Goal: Transaction & Acquisition: Download file/media

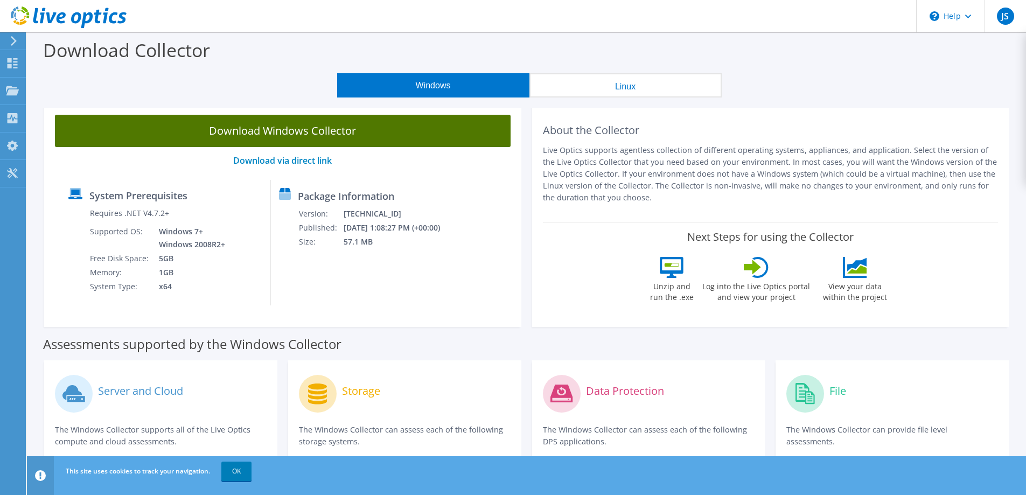
click at [310, 130] on link "Download Windows Collector" at bounding box center [283, 131] width 456 height 32
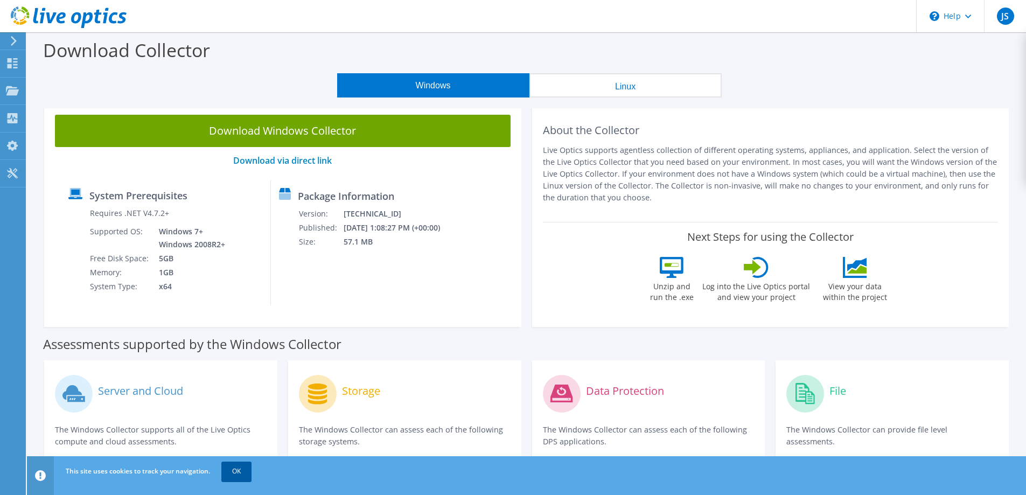
click at [240, 471] on link "OK" at bounding box center [236, 471] width 30 height 19
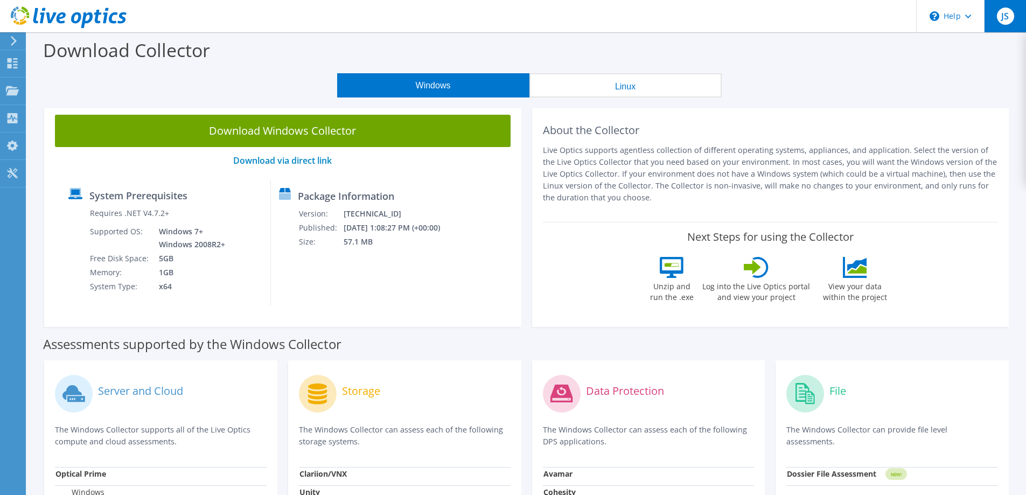
click at [1013, 15] on span "JS" at bounding box center [1005, 16] width 17 height 17
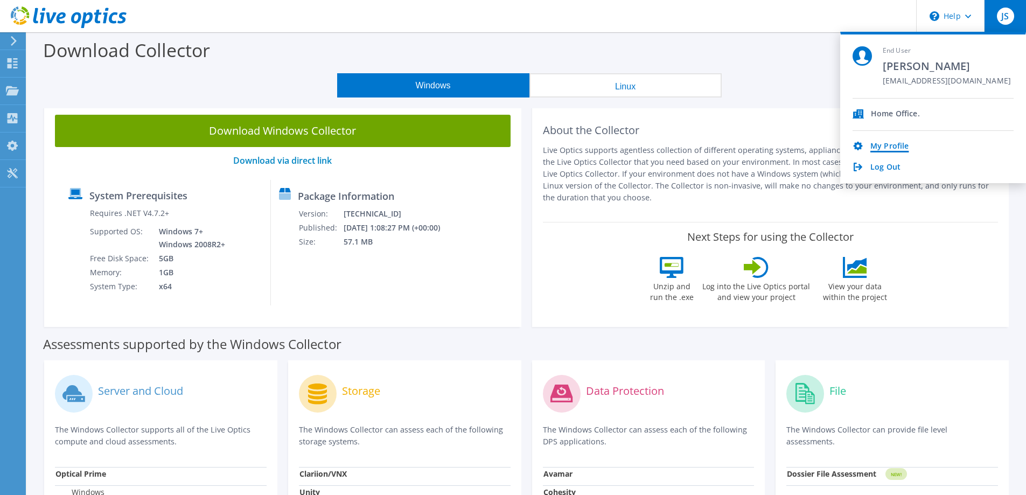
click at [885, 144] on link "My Profile" at bounding box center [889, 147] width 38 height 10
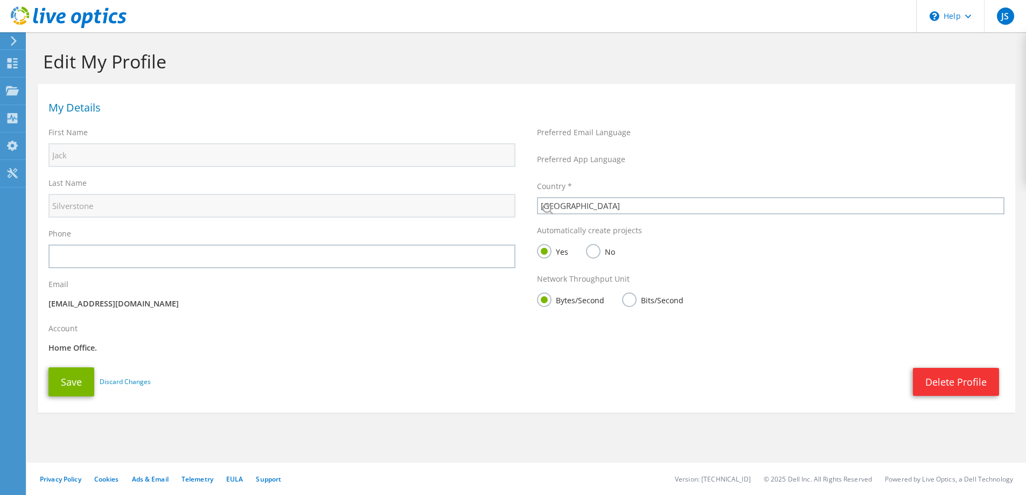
select select "75"
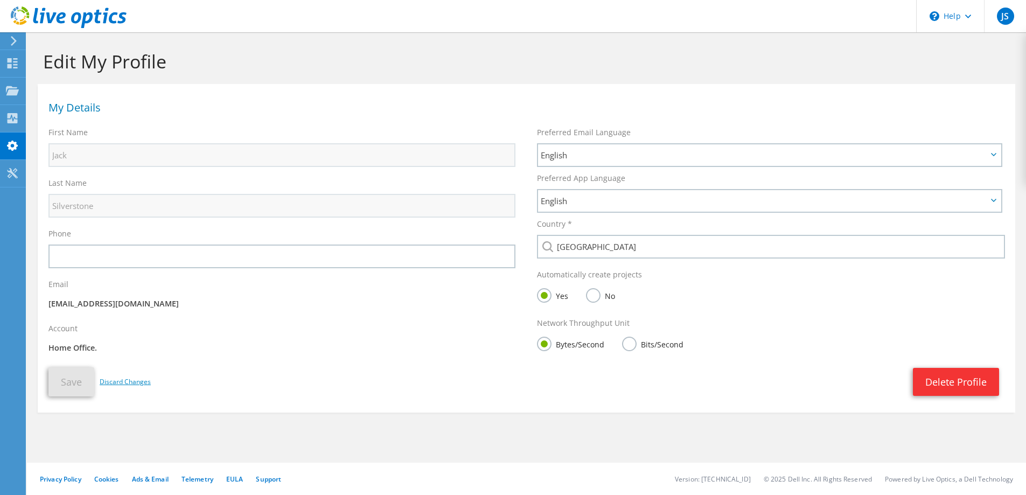
click at [135, 378] on link "Discard Changes" at bounding box center [125, 382] width 51 height 12
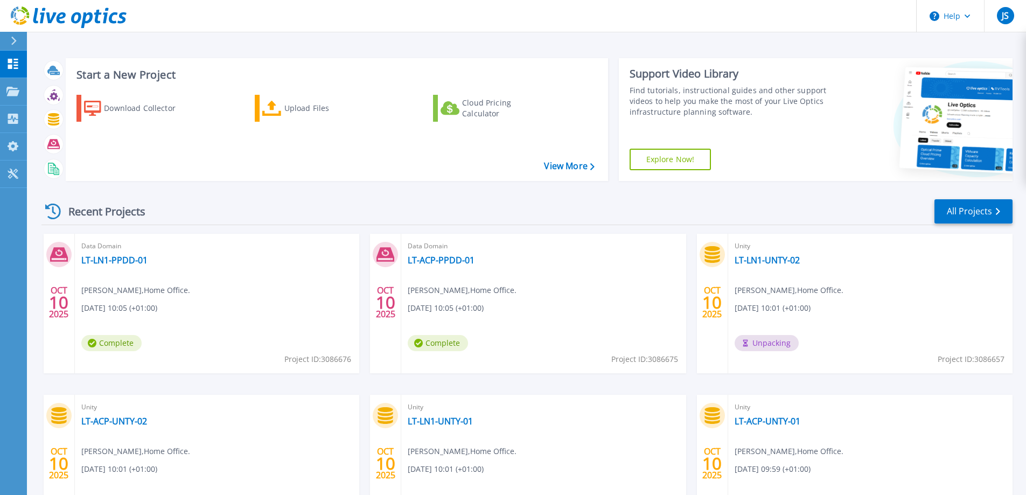
scroll to position [54, 0]
click at [109, 257] on link "LT-LN1-PPDD-01" at bounding box center [114, 260] width 66 height 11
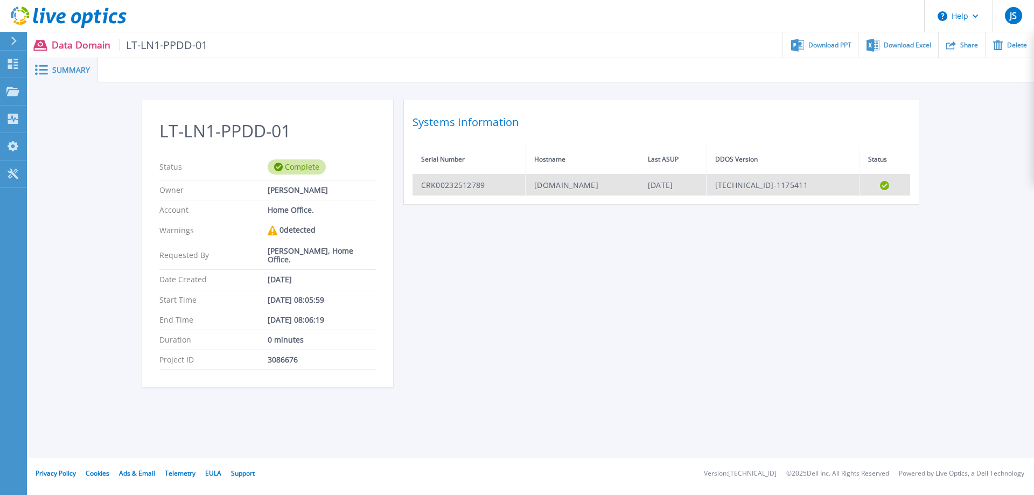
click at [581, 181] on td "LT-LN1-PPDD-01.trust.leedsth.nhs.uk" at bounding box center [582, 184] width 113 height 21
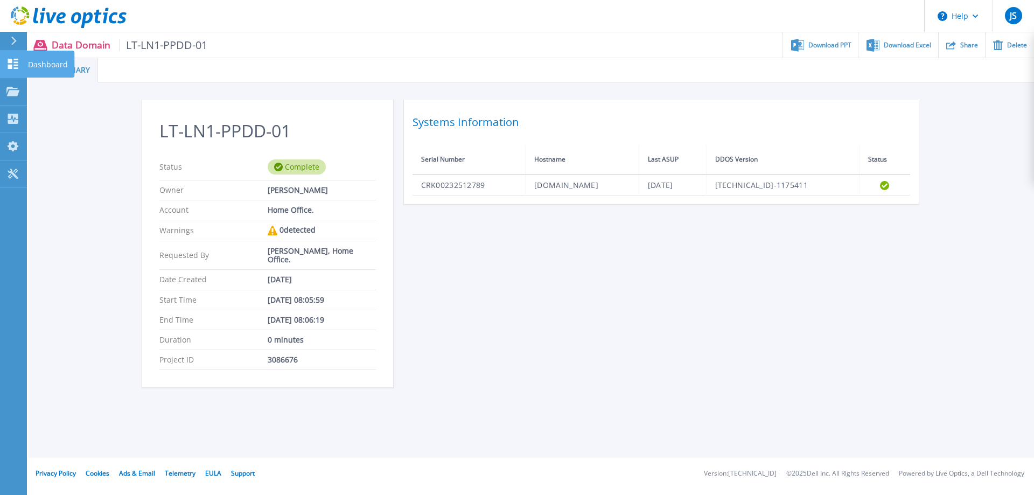
click at [18, 59] on icon at bounding box center [12, 64] width 13 height 10
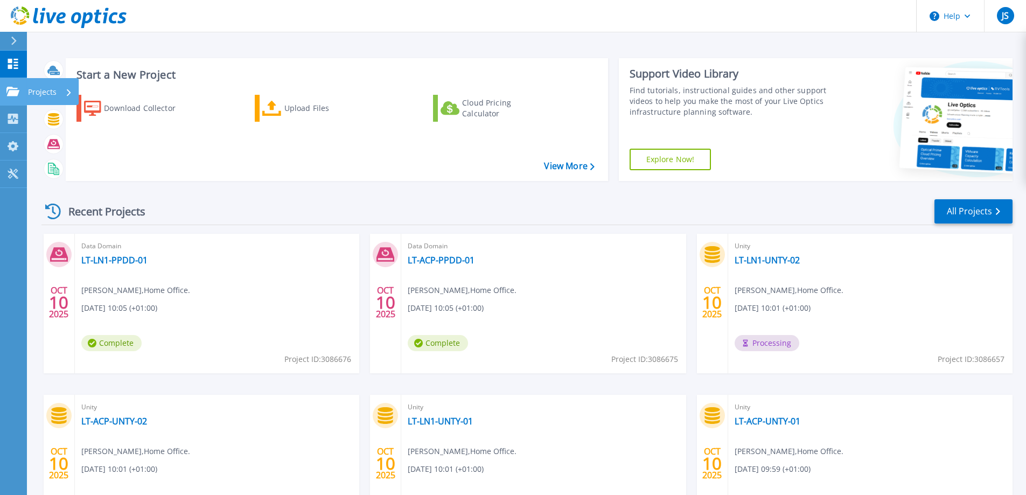
click at [45, 93] on p "Projects" at bounding box center [42, 92] width 29 height 28
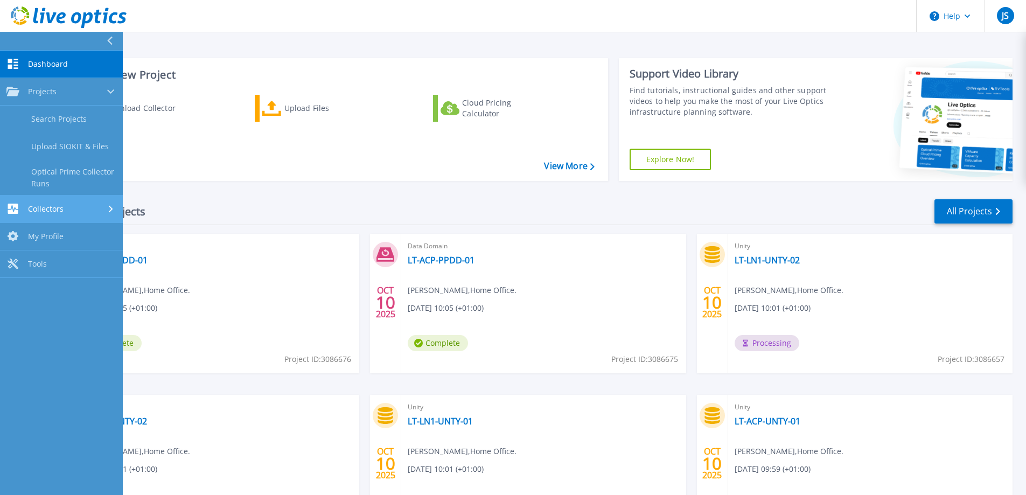
click at [55, 214] on div "Collectors" at bounding box center [34, 209] width 57 height 10
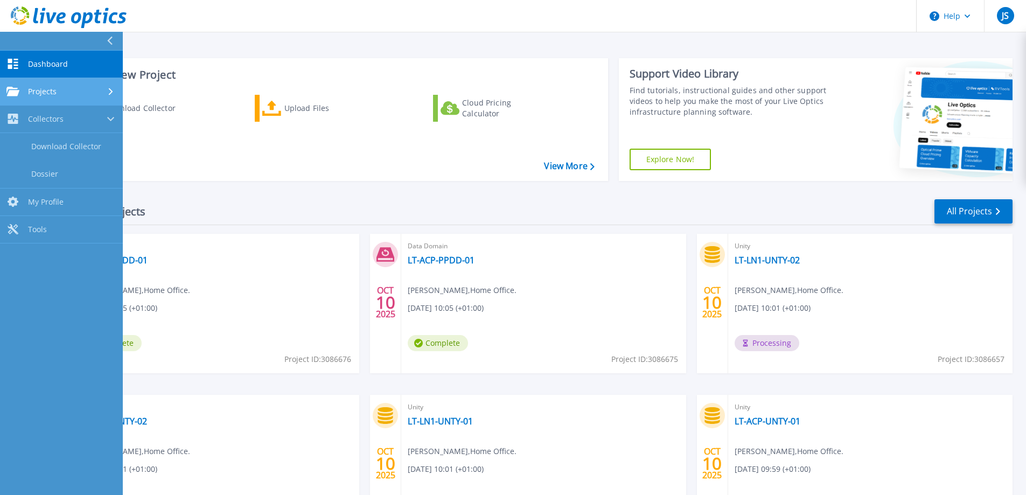
click at [99, 98] on link "Projects Projects" at bounding box center [61, 91] width 123 height 27
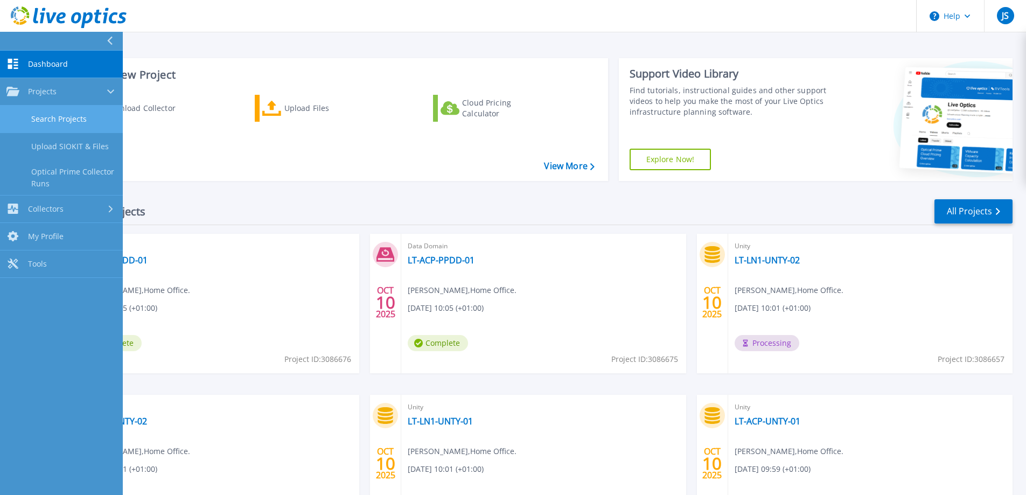
click at [75, 120] on link "Search Projects" at bounding box center [61, 119] width 123 height 27
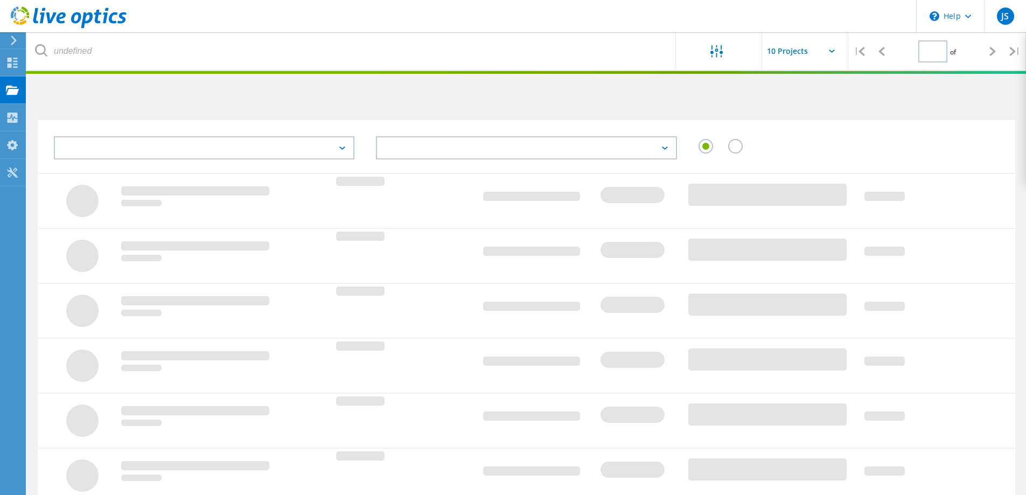
type input "1"
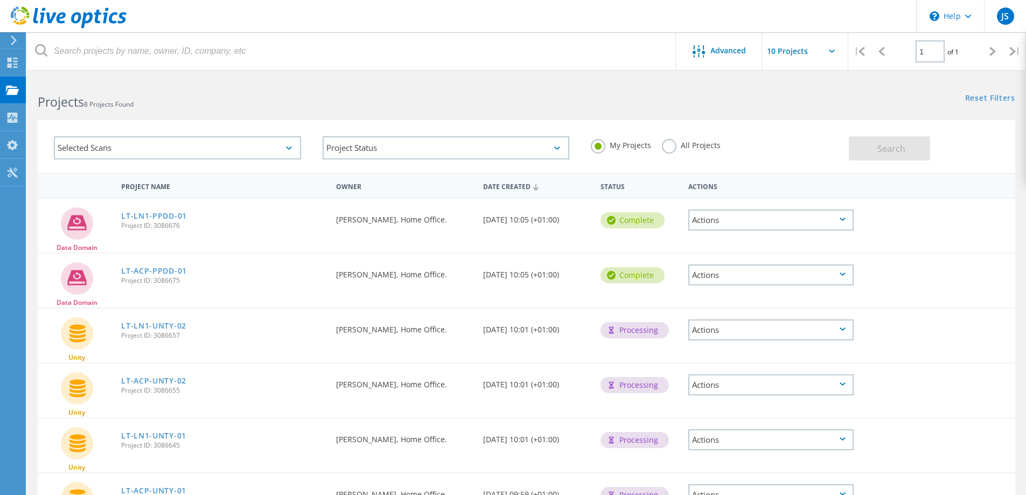
click at [770, 220] on div "Actions" at bounding box center [770, 220] width 165 height 21
click at [729, 189] on div "View Project" at bounding box center [770, 186] width 163 height 17
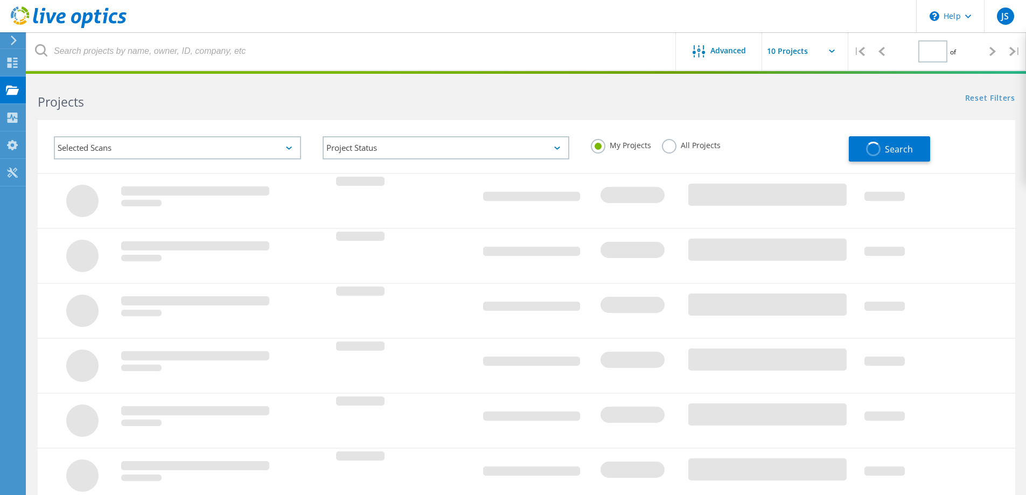
type input "1"
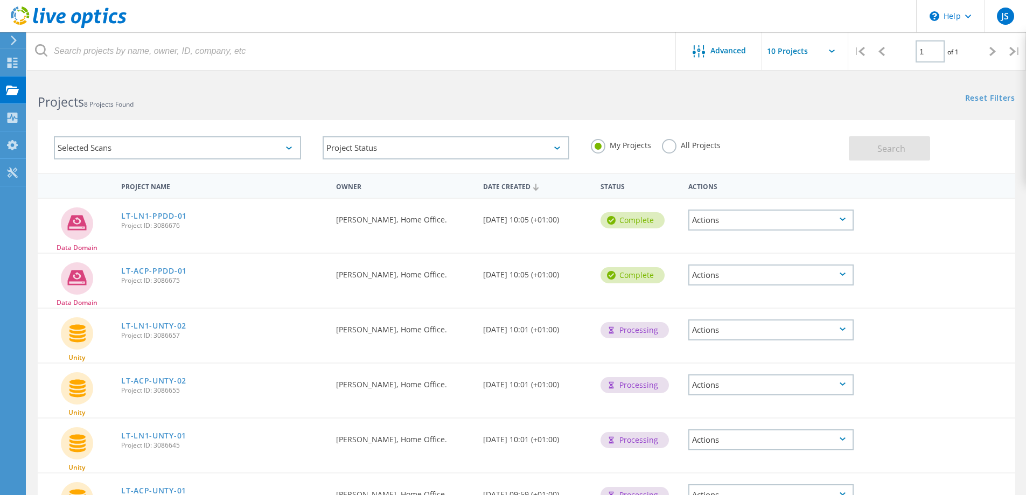
click at [759, 221] on div "Actions" at bounding box center [770, 220] width 165 height 21
click at [751, 224] on div "Download XLSX" at bounding box center [770, 220] width 163 height 17
click at [390, 90] on div "Projects 8 Projects Found" at bounding box center [276, 92] width 499 height 29
click at [17, 66] on icon at bounding box center [12, 63] width 13 height 10
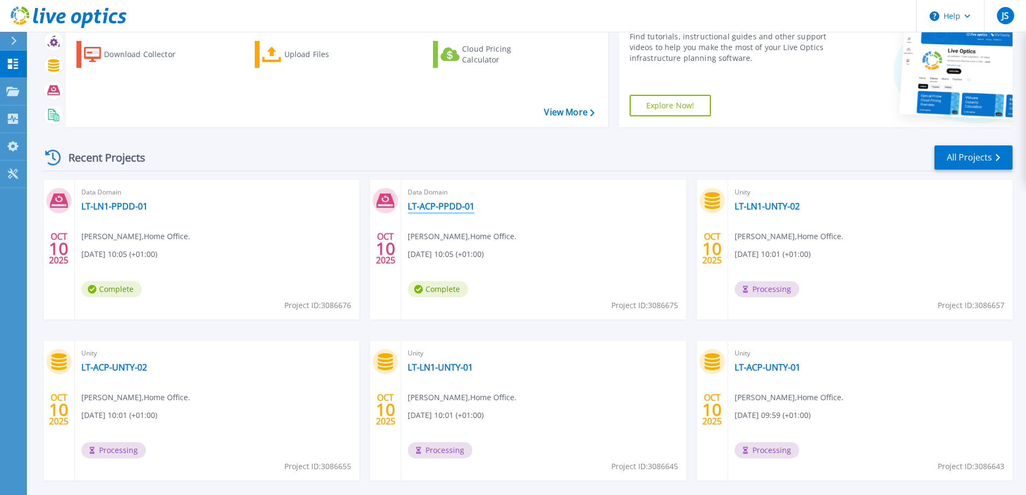
scroll to position [102, 0]
